Goal: Find specific page/section: Find specific page/section

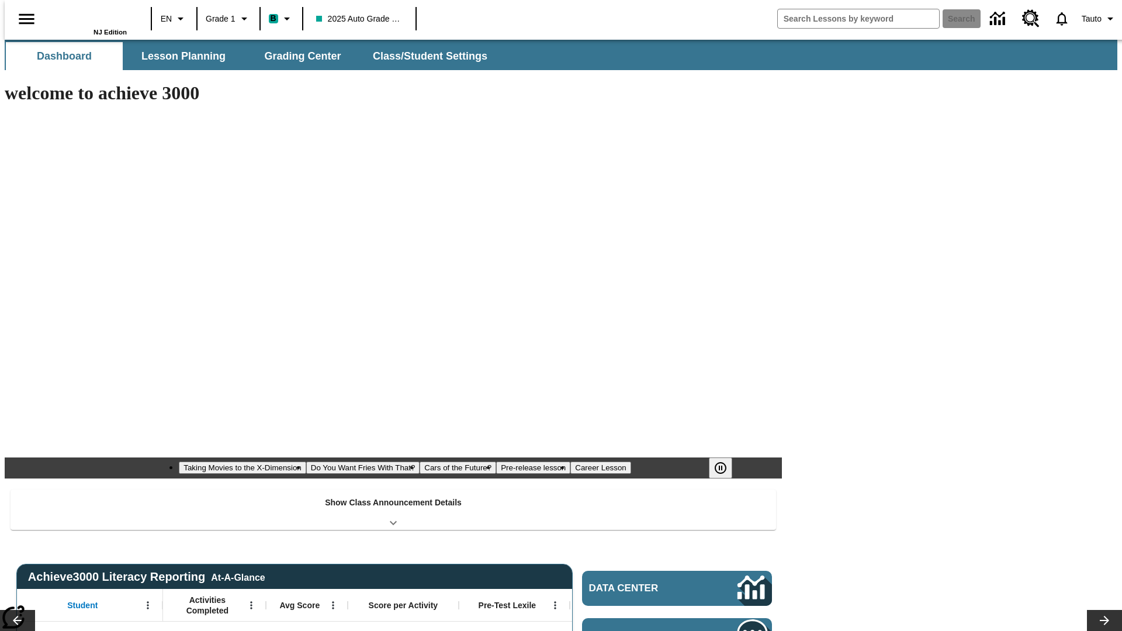
type input "-1"
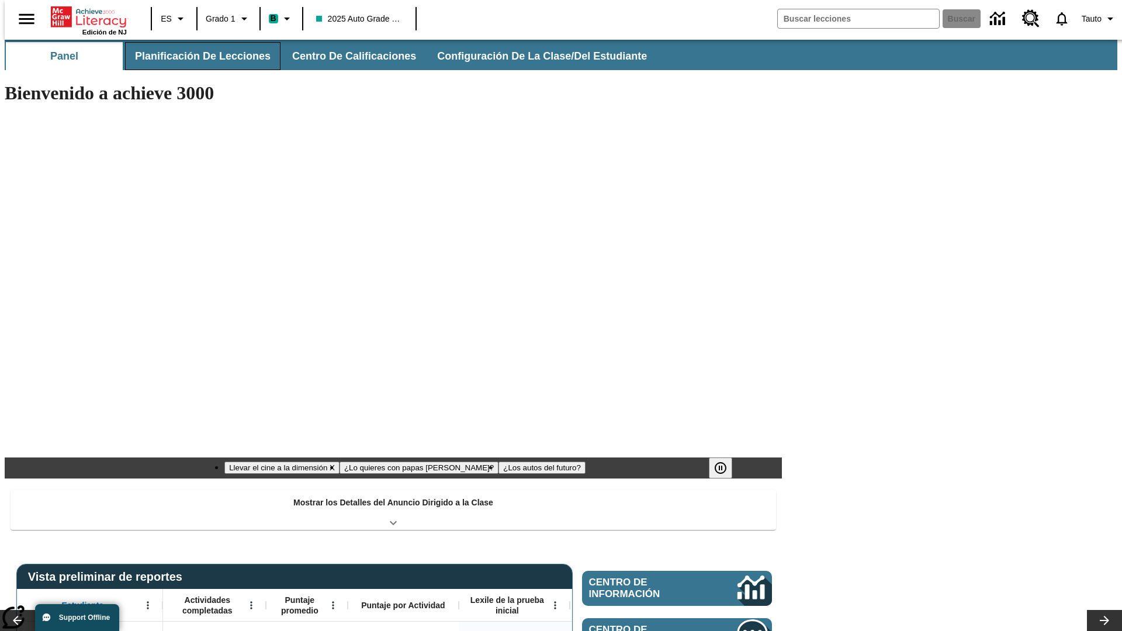
click at [196, 56] on button "Planificación de lecciones" at bounding box center [202, 56] width 155 height 28
